Goal: Task Accomplishment & Management: Use online tool/utility

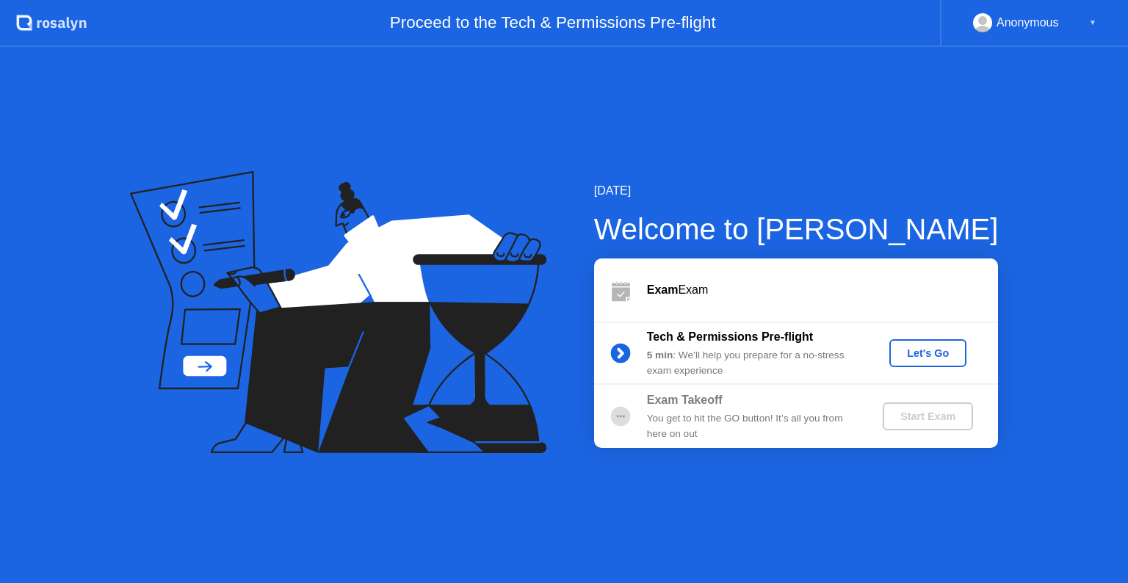
click at [928, 350] on div "Let's Go" at bounding box center [927, 353] width 65 height 12
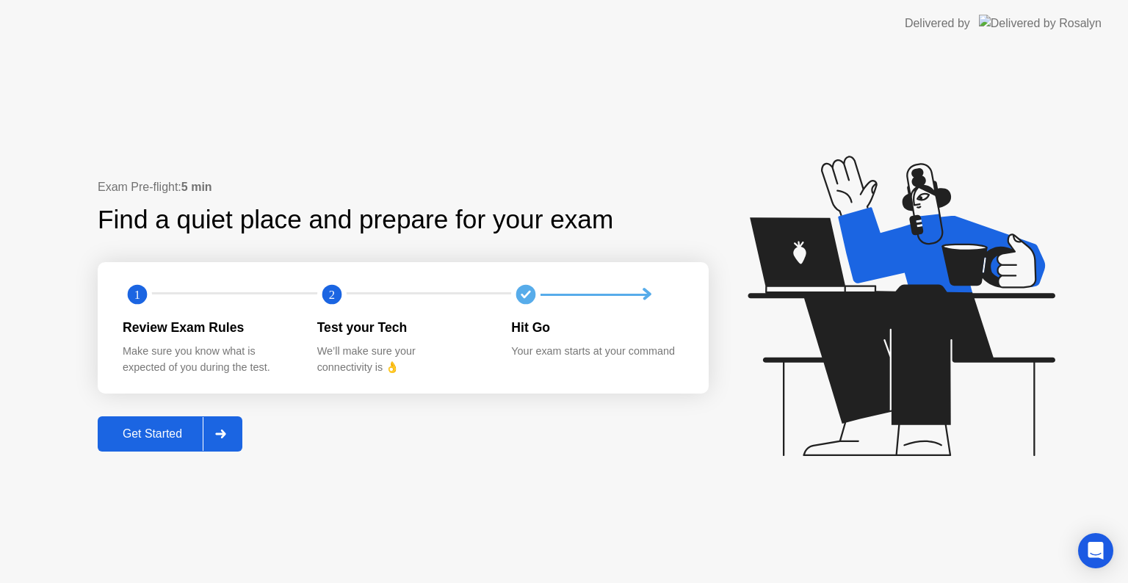
click at [132, 441] on div "Get Started" at bounding box center [152, 433] width 101 height 13
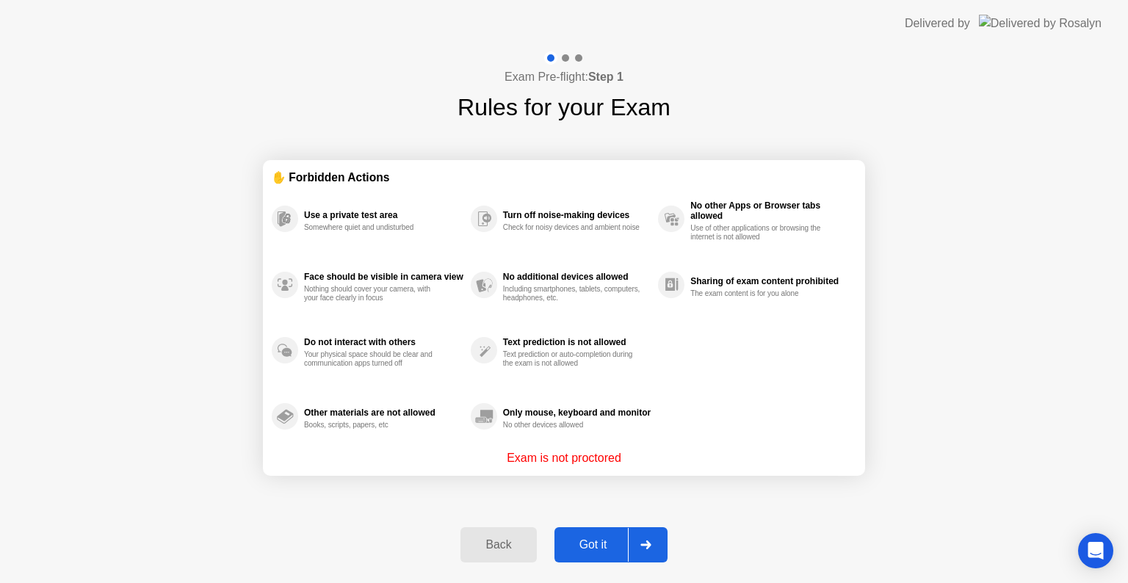
click at [587, 551] on div "Got it" at bounding box center [593, 544] width 69 height 13
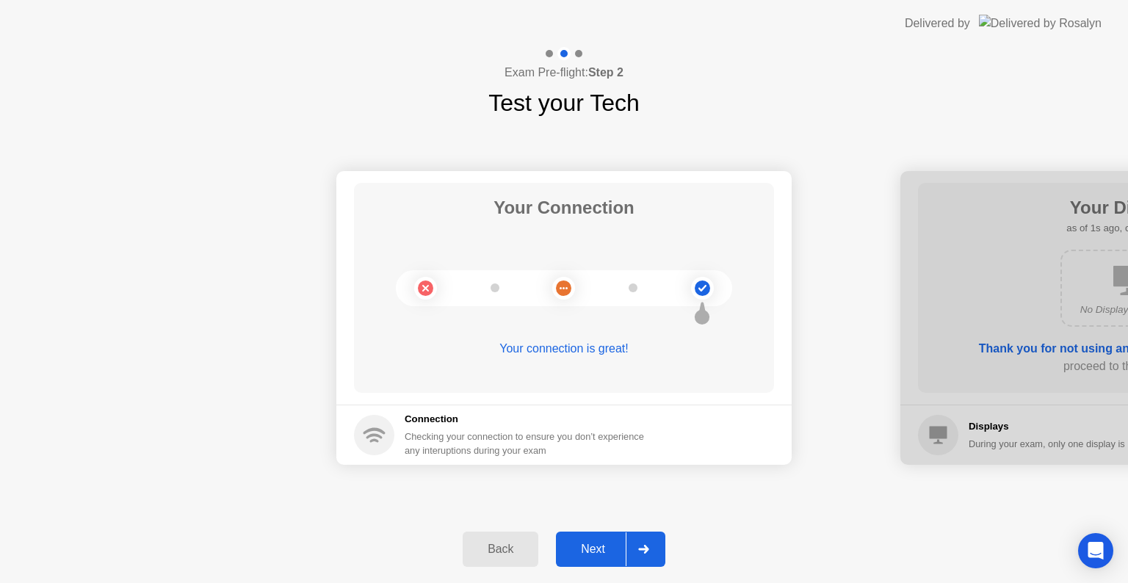
click at [587, 552] on div "Next" at bounding box center [592, 549] width 65 height 13
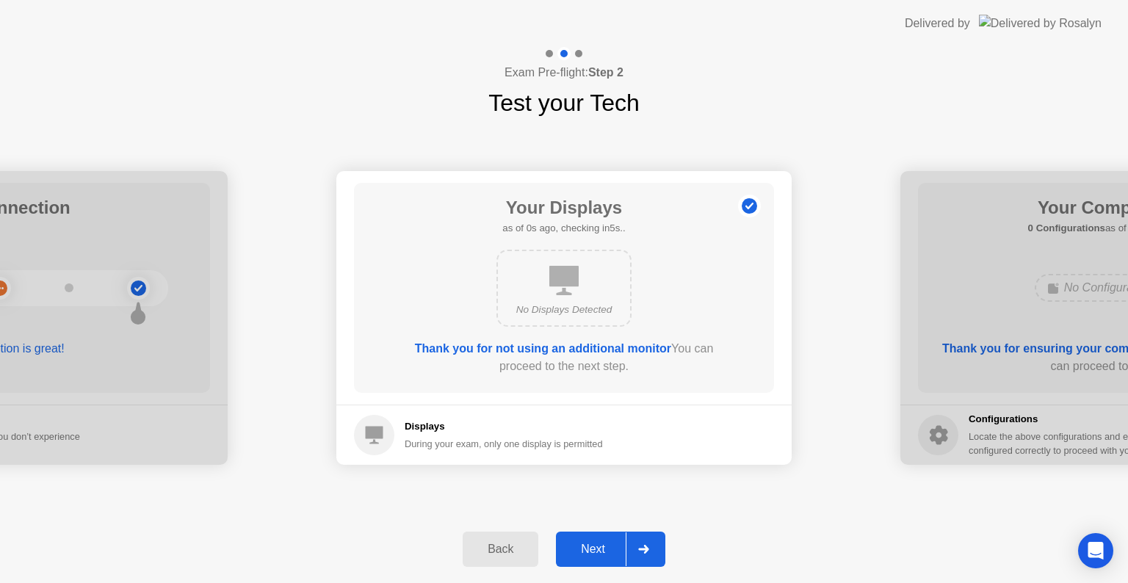
click at [587, 552] on div "Next" at bounding box center [592, 549] width 65 height 13
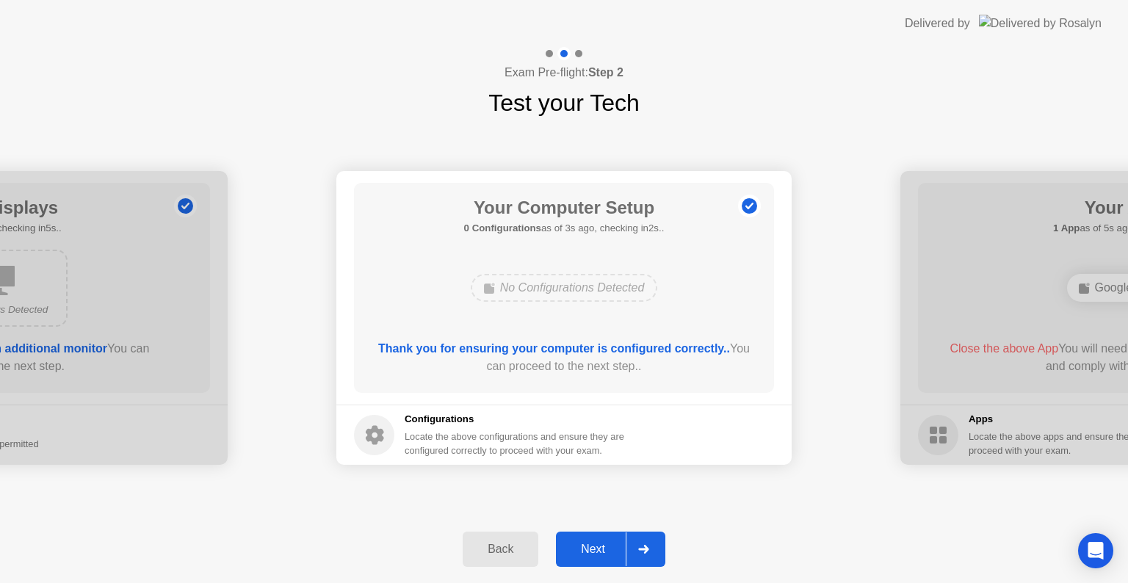
click at [587, 552] on div "Next" at bounding box center [592, 549] width 65 height 13
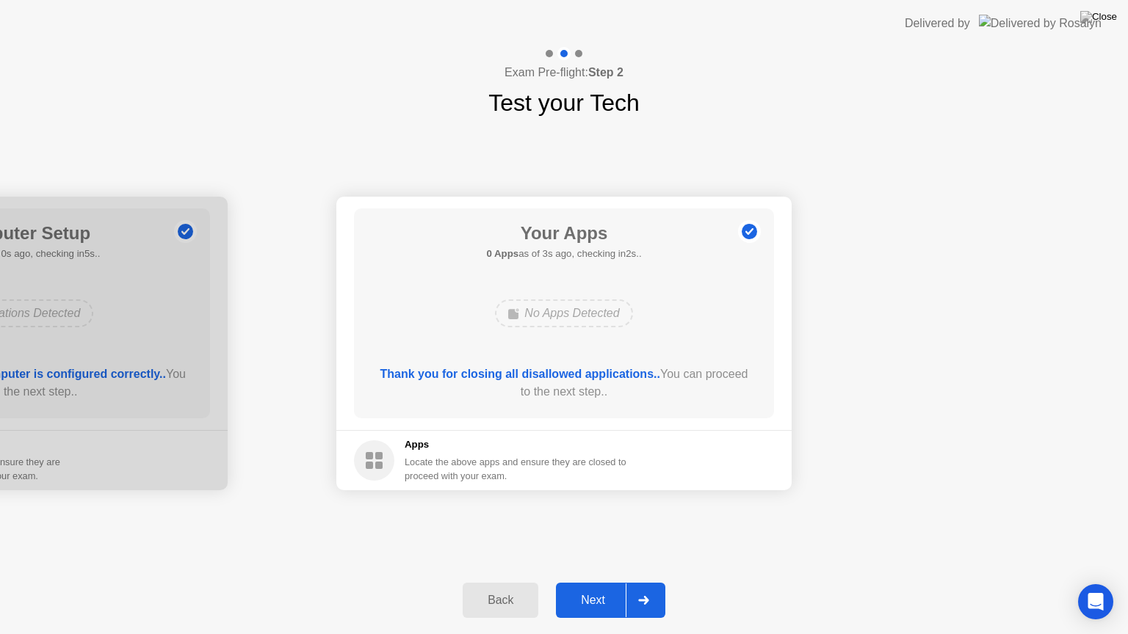
click at [584, 582] on div "Next" at bounding box center [592, 600] width 65 height 13
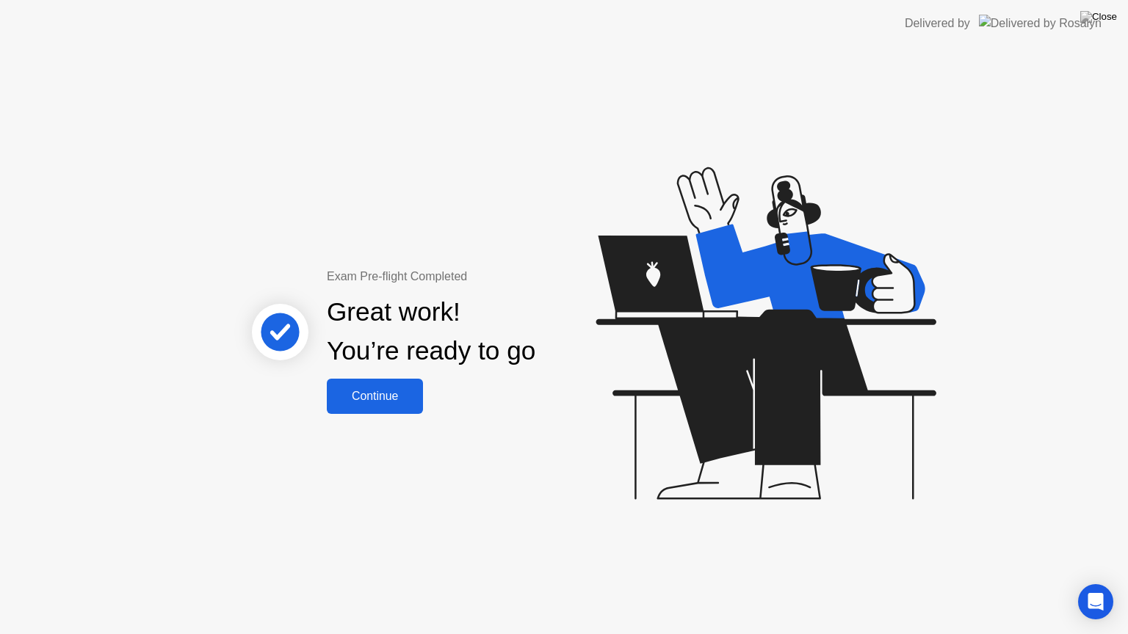
click at [369, 394] on div "Continue" at bounding box center [374, 396] width 87 height 13
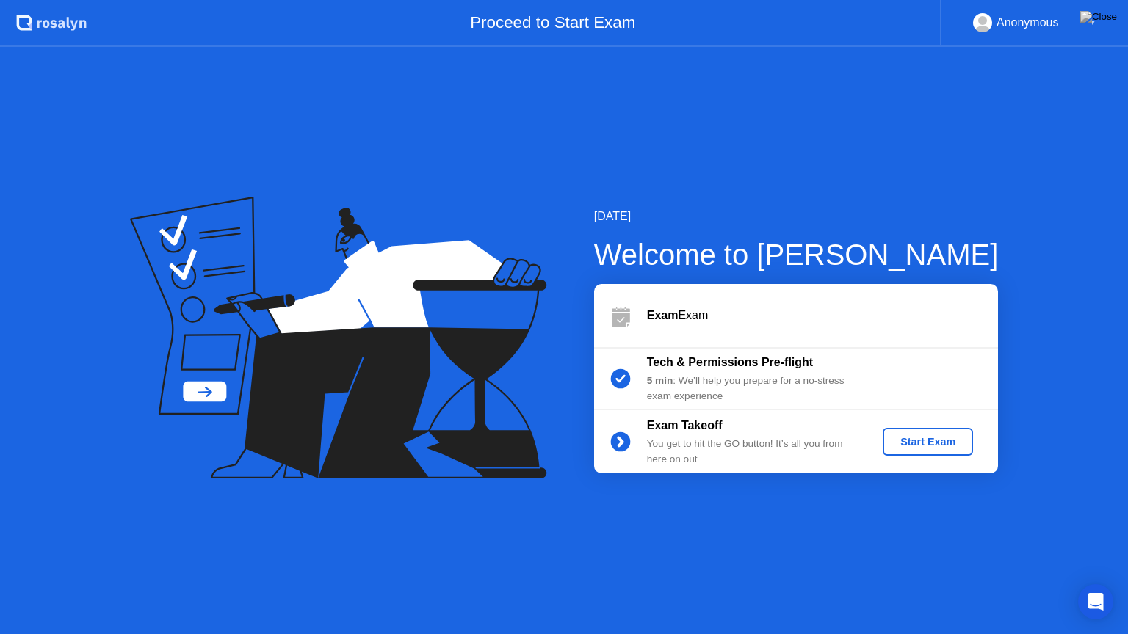
click at [908, 443] on div "Start Exam" at bounding box center [927, 442] width 79 height 12
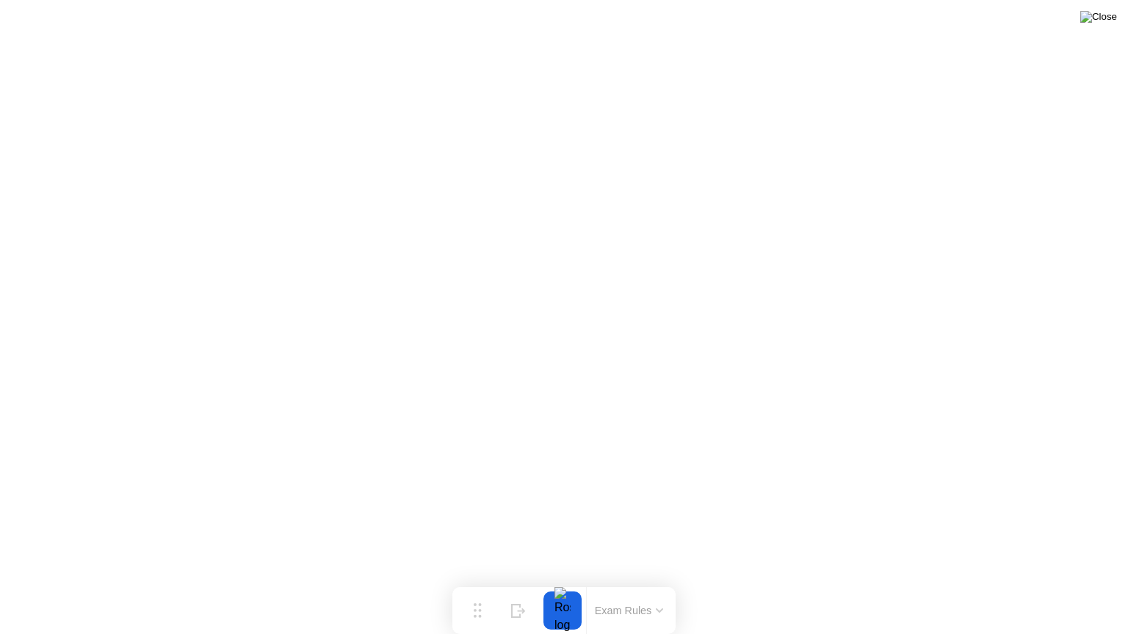
click at [1103, 23] on img at bounding box center [1098, 17] width 37 height 12
click at [564, 582] on div at bounding box center [562, 611] width 31 height 38
click at [468, 582] on div "Move" at bounding box center [477, 622] width 19 height 9
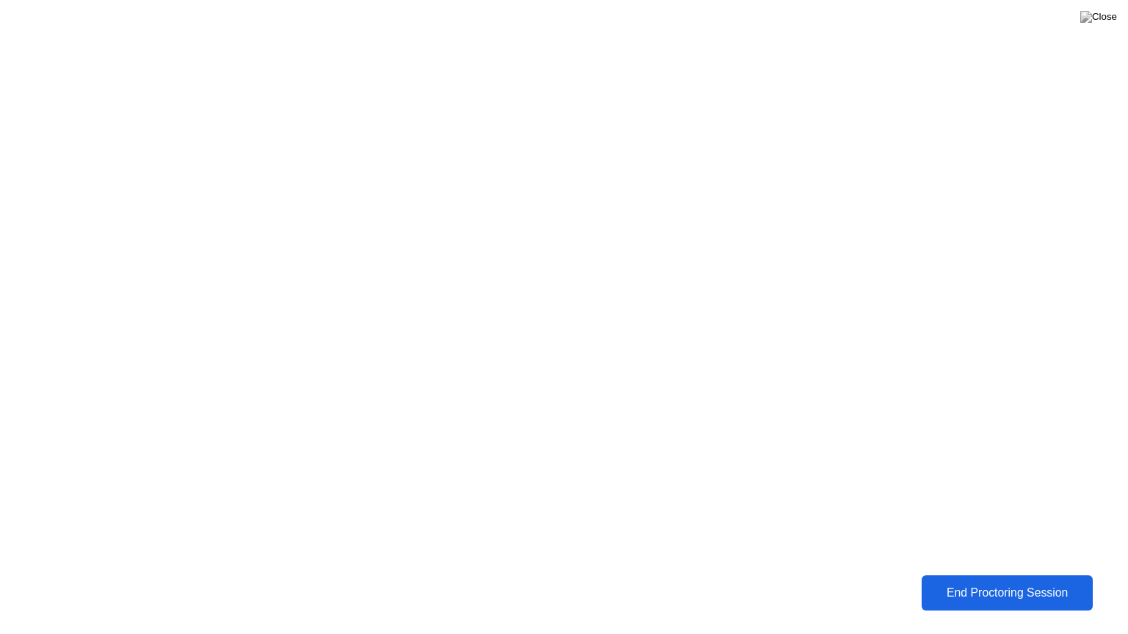
click at [949, 582] on div "End Proctoring Session" at bounding box center [1007, 593] width 162 height 13
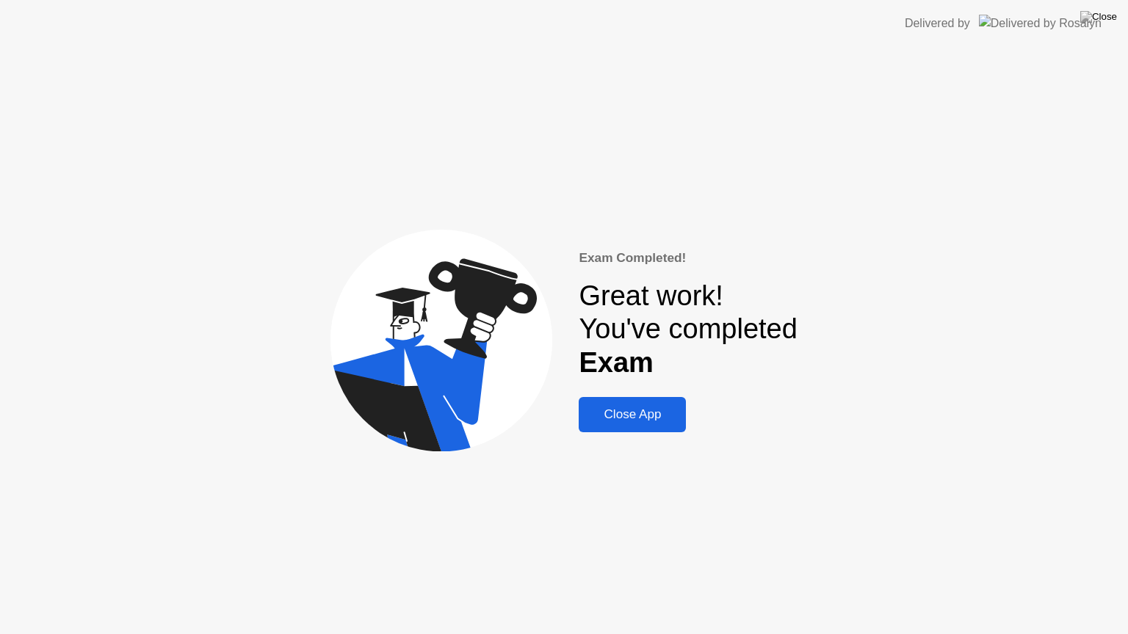
click at [622, 413] on div "Close App" at bounding box center [632, 414] width 98 height 15
